Goal: Task Accomplishment & Management: Complete application form

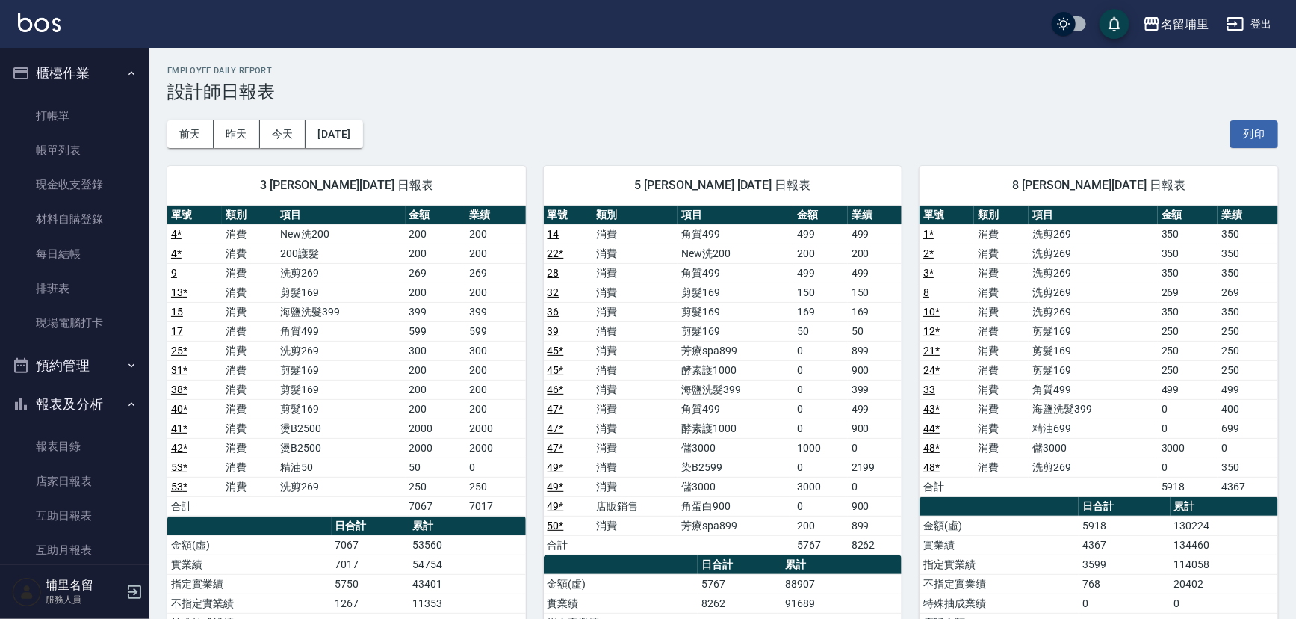
scroll to position [203, 0]
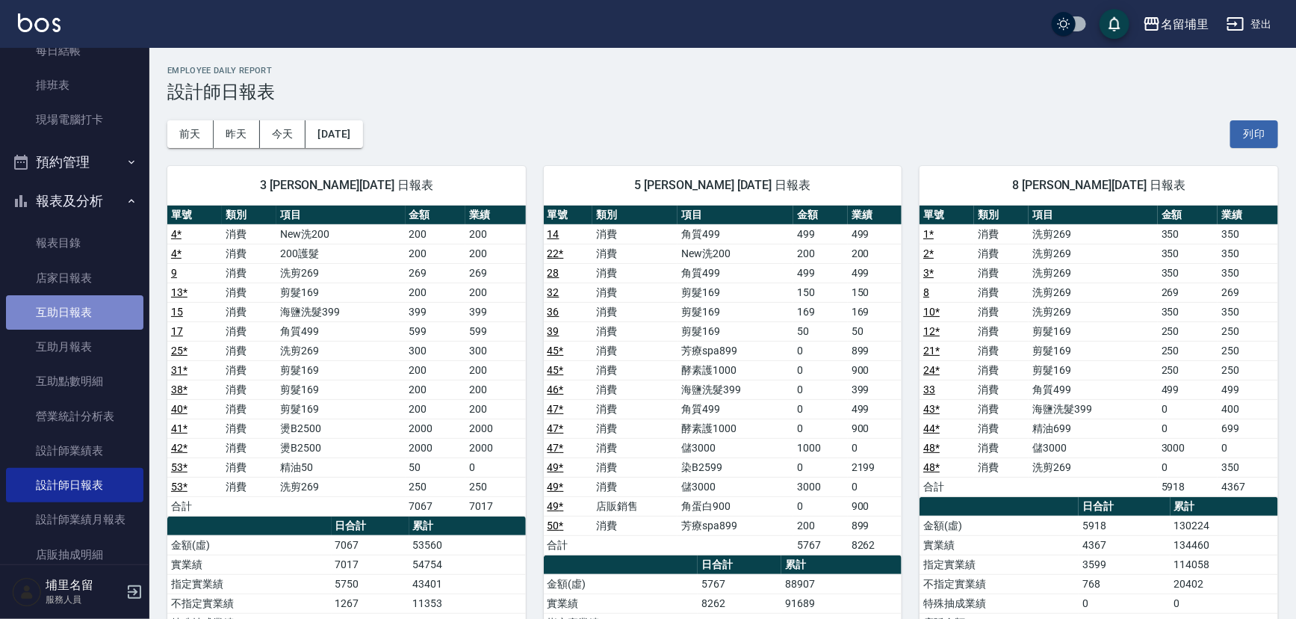
click at [81, 314] on link "互助日報表" at bounding box center [74, 312] width 137 height 34
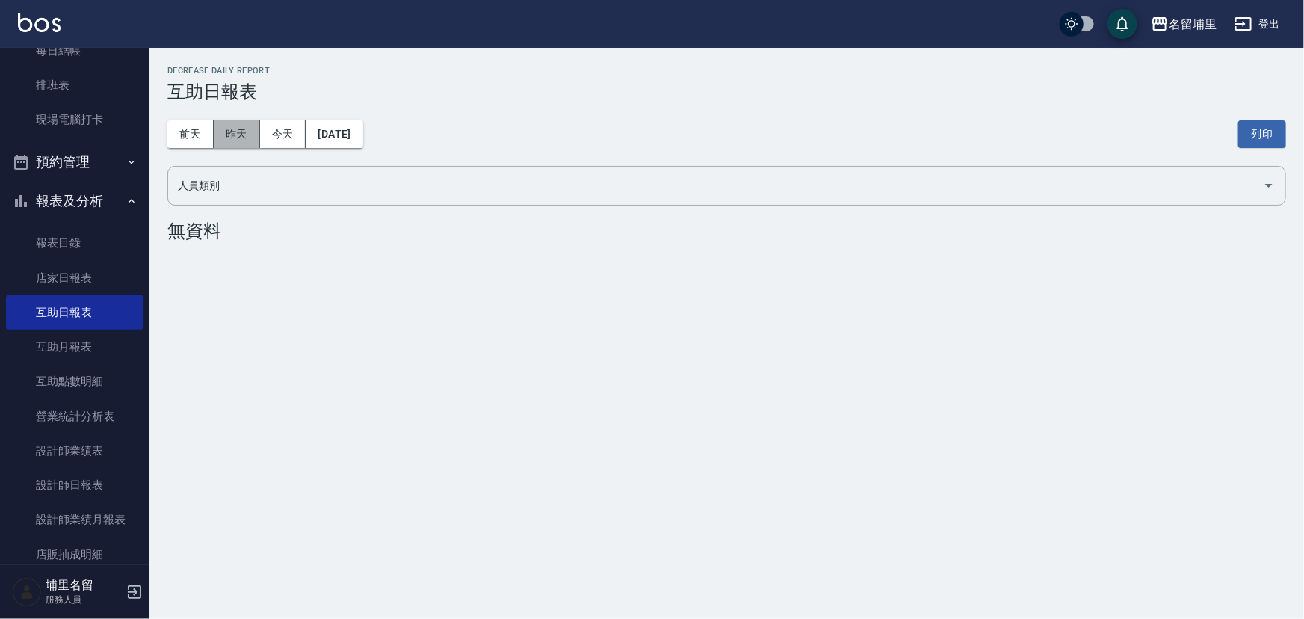
click at [241, 145] on button "昨天" at bounding box center [237, 134] width 46 height 28
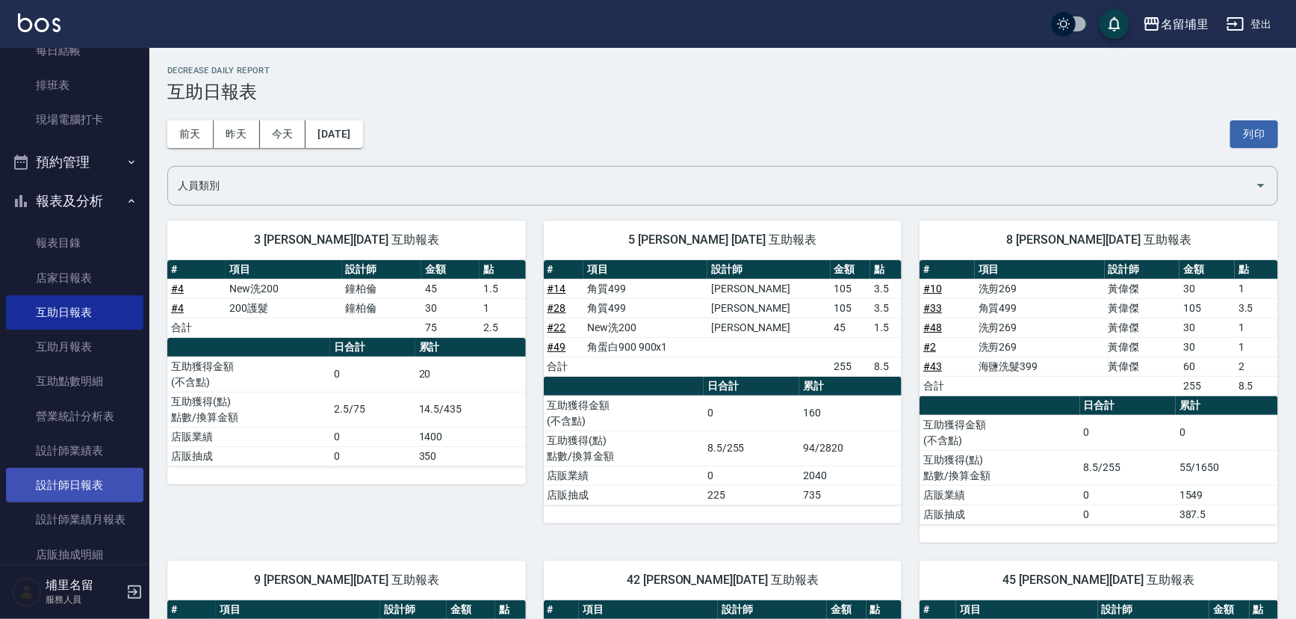
click at [80, 488] on link "設計師日報表" at bounding box center [74, 485] width 137 height 34
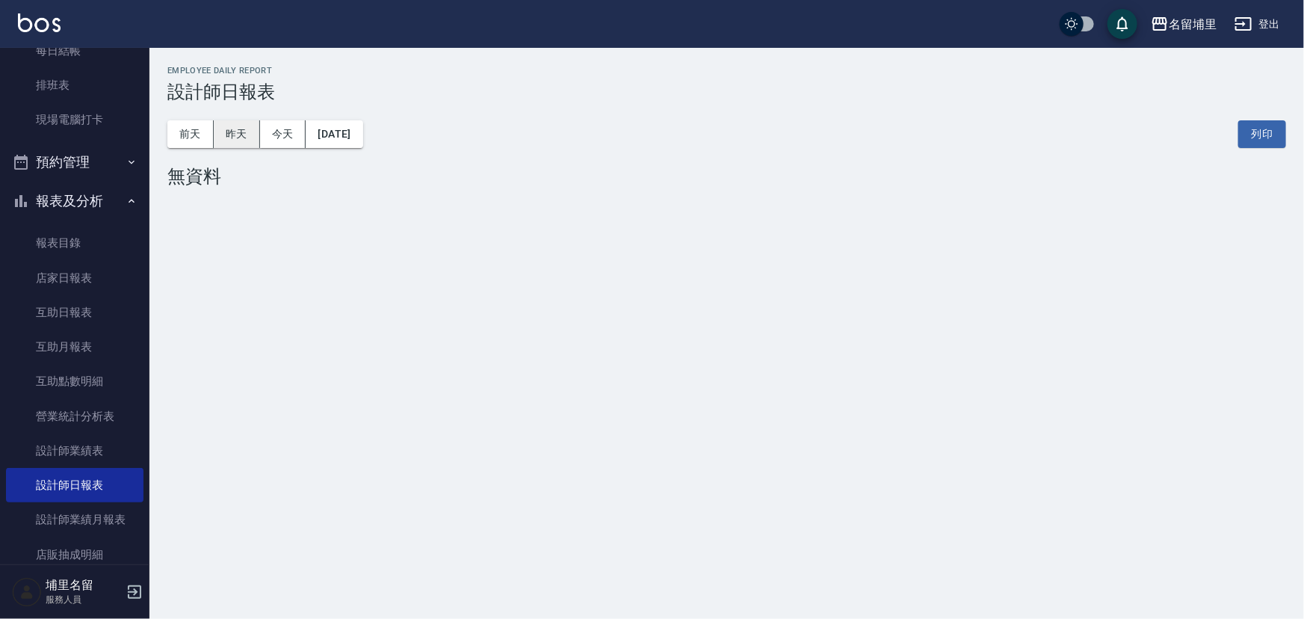
click at [235, 142] on button "昨天" at bounding box center [237, 134] width 46 height 28
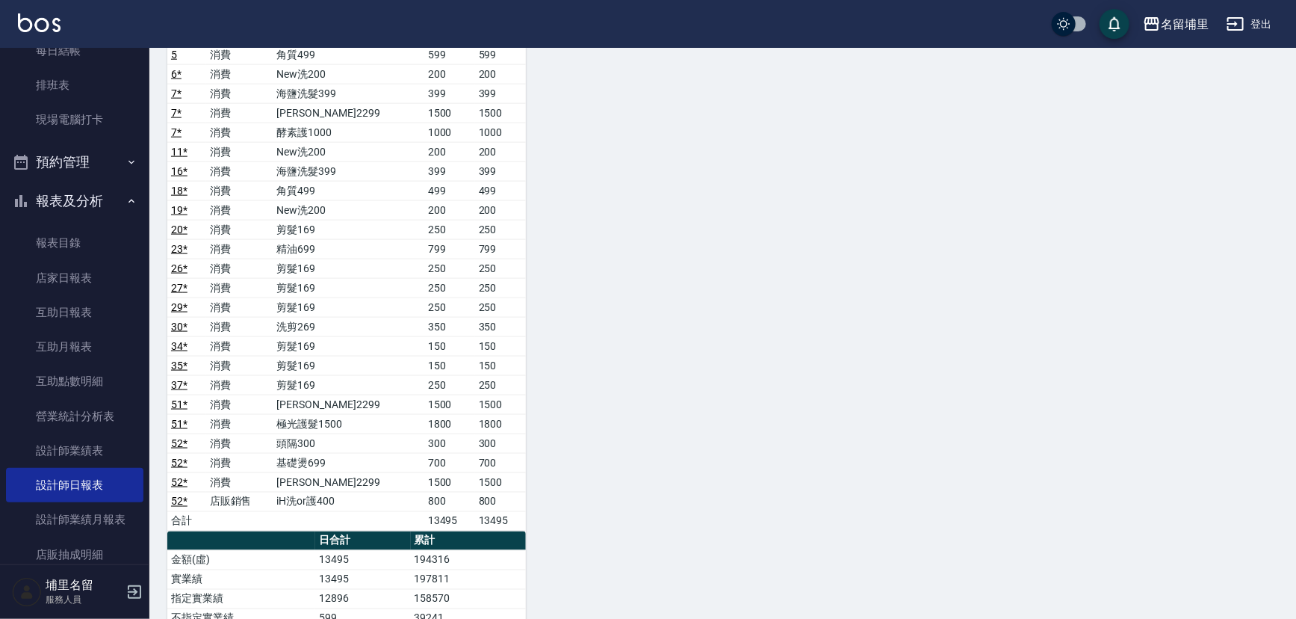
scroll to position [950, 0]
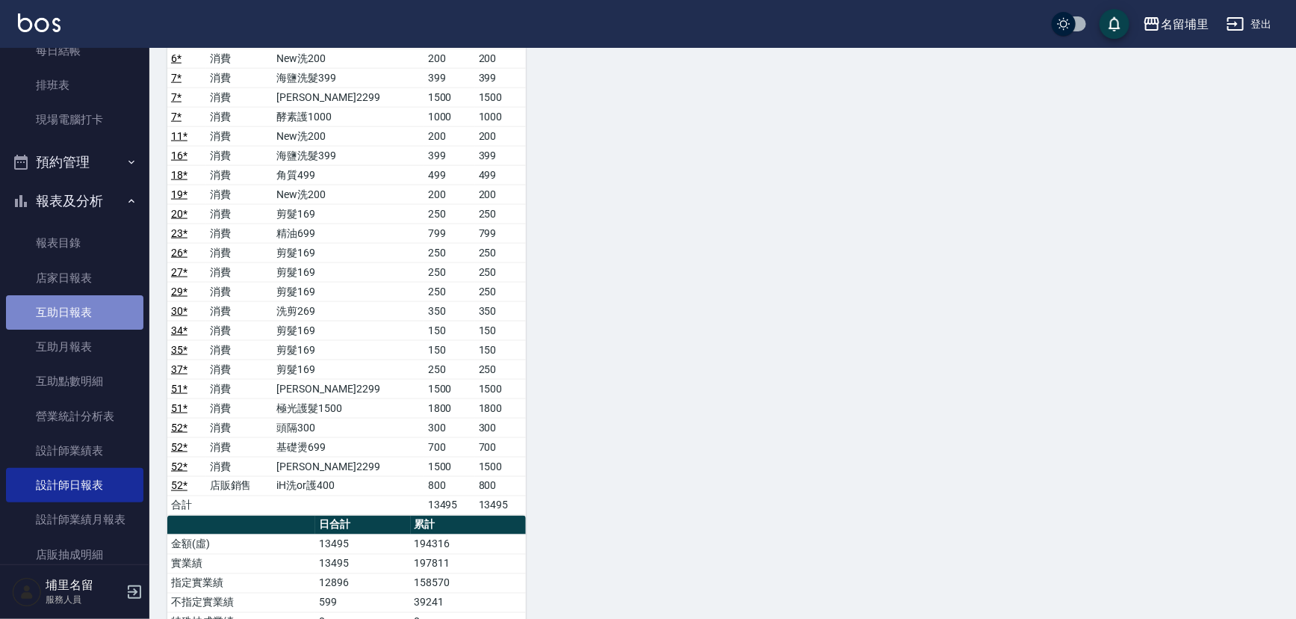
click at [88, 301] on link "互助日報表" at bounding box center [74, 312] width 137 height 34
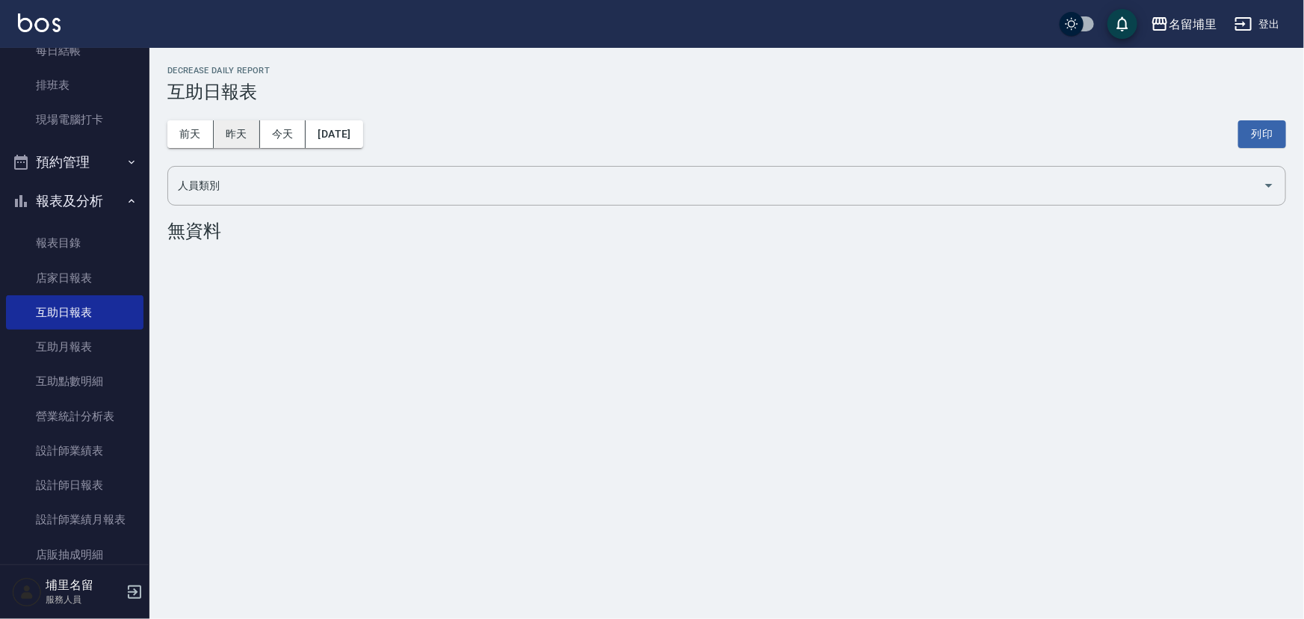
click at [234, 127] on button "昨天" at bounding box center [237, 134] width 46 height 28
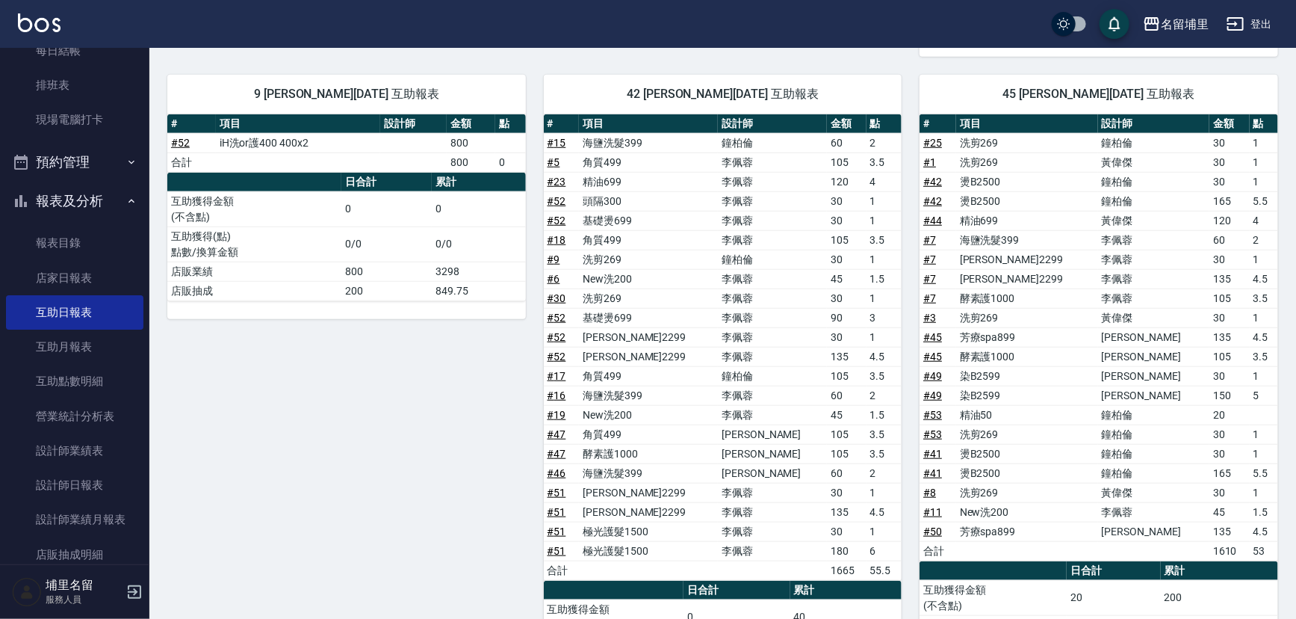
scroll to position [543, 0]
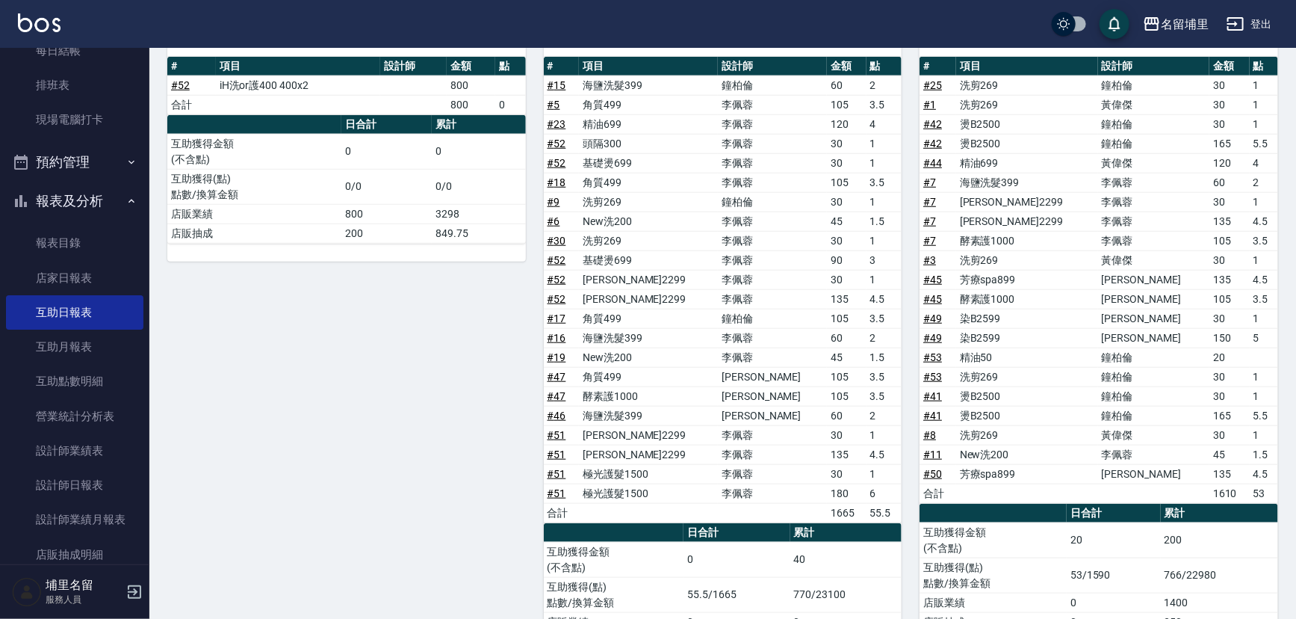
click at [934, 183] on link "# 7" at bounding box center [930, 182] width 13 height 12
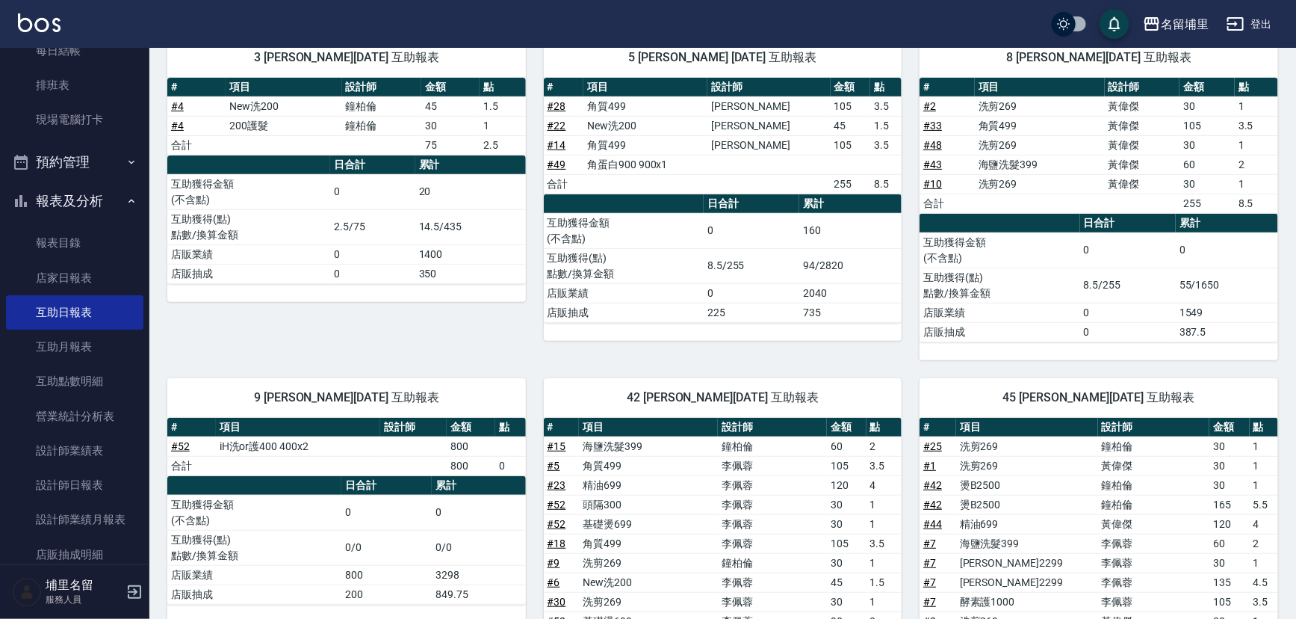
scroll to position [0, 0]
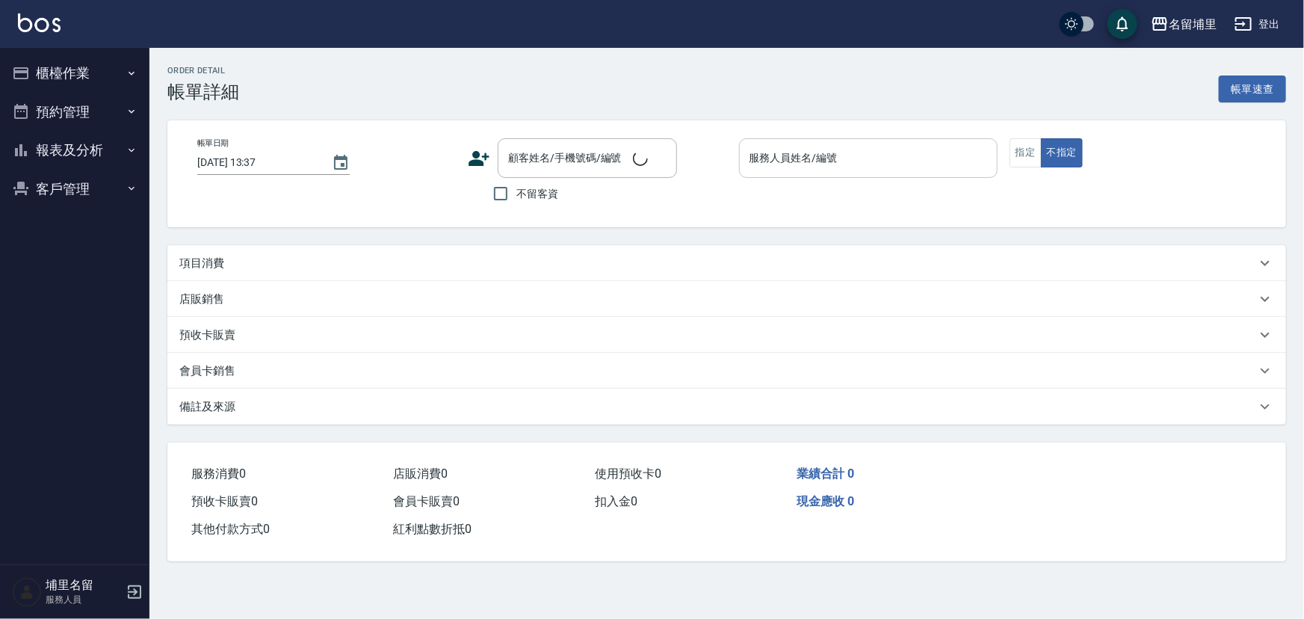
type input "[DATE] 19:14"
checkbox input "true"
type input "李佩蓉-9"
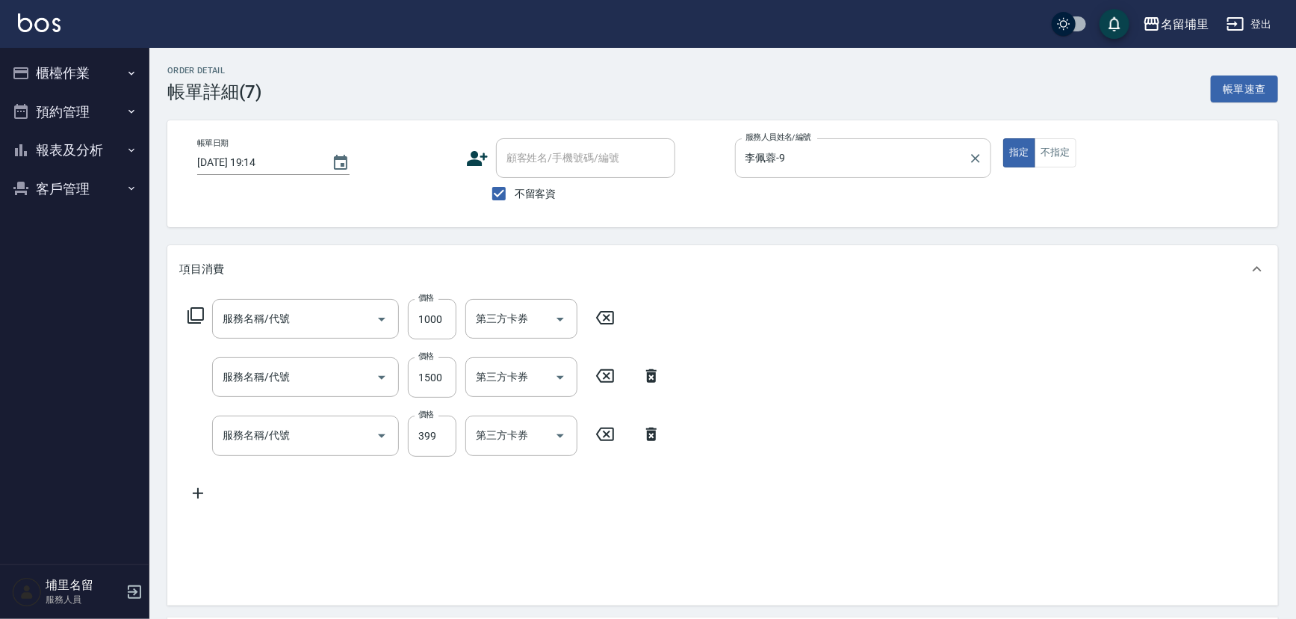
type input "酵素護1000(51000)"
type input "[PERSON_NAME]2299(3229)"
type input "海鹽洗髮399(1399)"
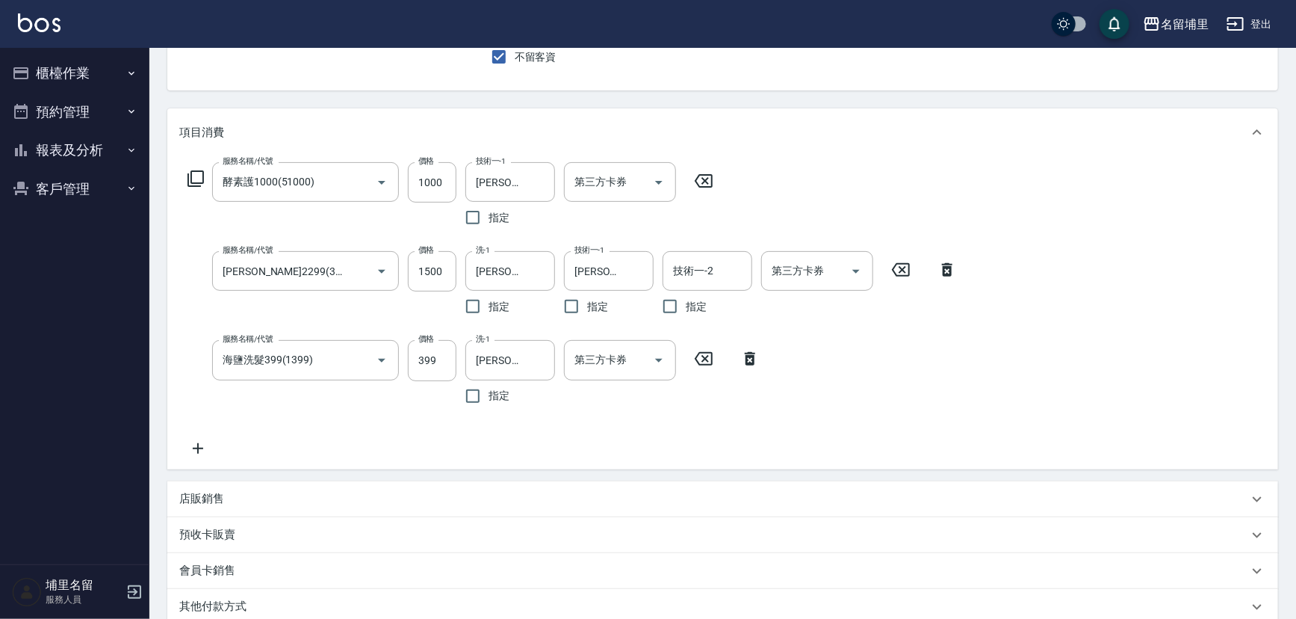
scroll to position [135, 0]
click at [433, 270] on input "1500" at bounding box center [432, 273] width 49 height 40
click at [432, 270] on input "1500" at bounding box center [432, 273] width 49 height 40
click at [431, 276] on input "1500" at bounding box center [432, 273] width 49 height 40
